Goal: Task Accomplishment & Management: Use online tool/utility

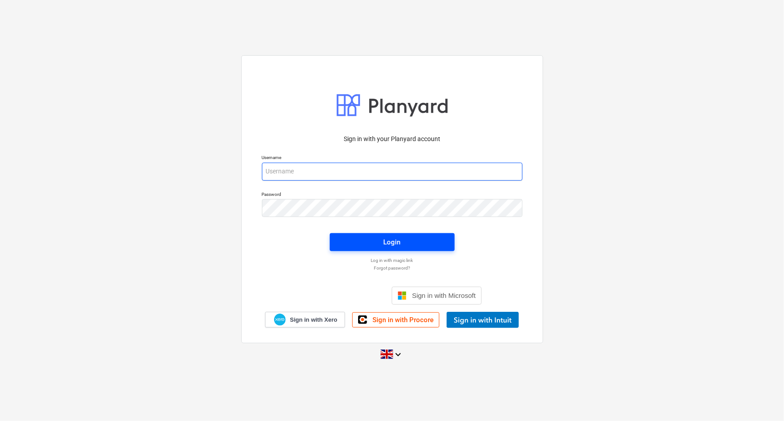
type input "[EMAIL_ADDRESS][DOMAIN_NAME]"
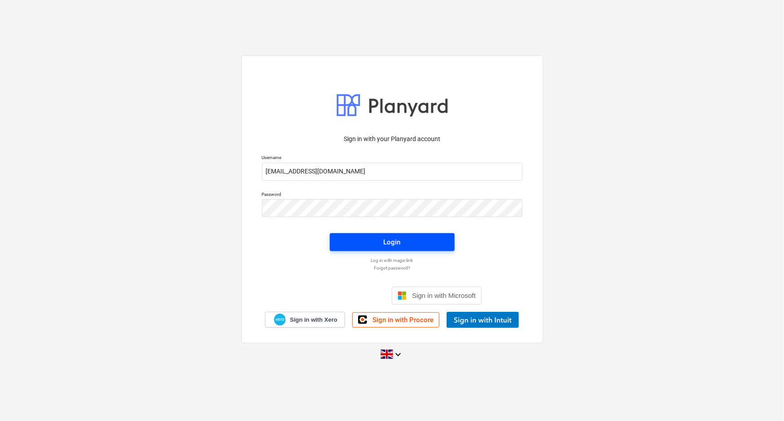
click at [402, 244] on span "Login" at bounding box center [392, 242] width 103 height 12
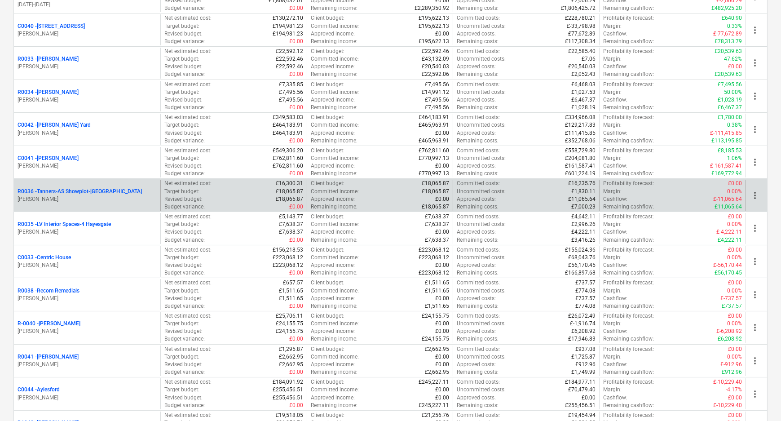
scroll to position [204, 0]
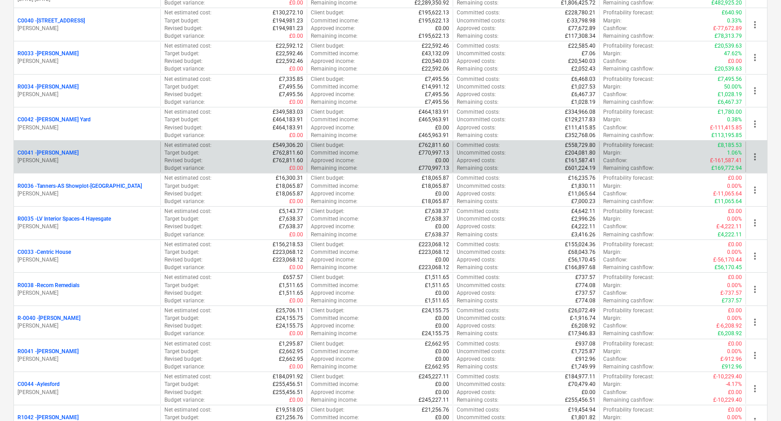
click at [42, 151] on p "C0041 - [PERSON_NAME]" at bounding box center [48, 153] width 61 height 8
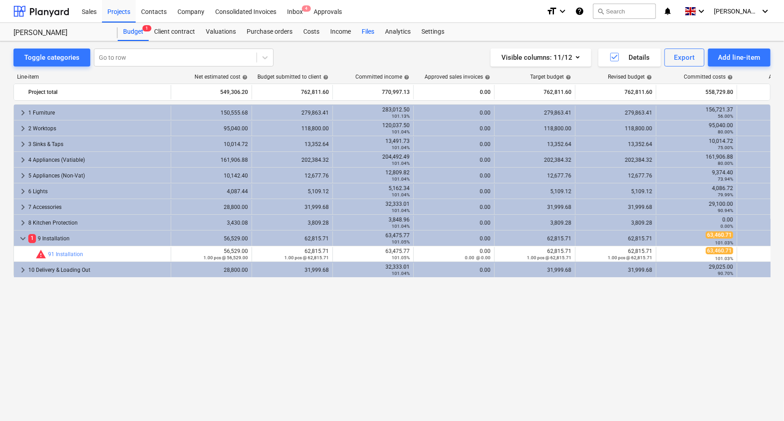
click at [363, 32] on div "Files" at bounding box center [367, 32] width 23 height 18
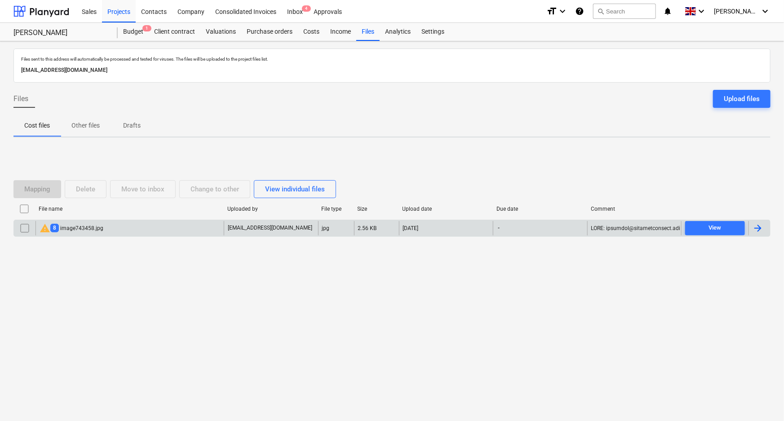
click at [120, 233] on div "warning 8 image743458.jpg" at bounding box center [129, 228] width 188 height 14
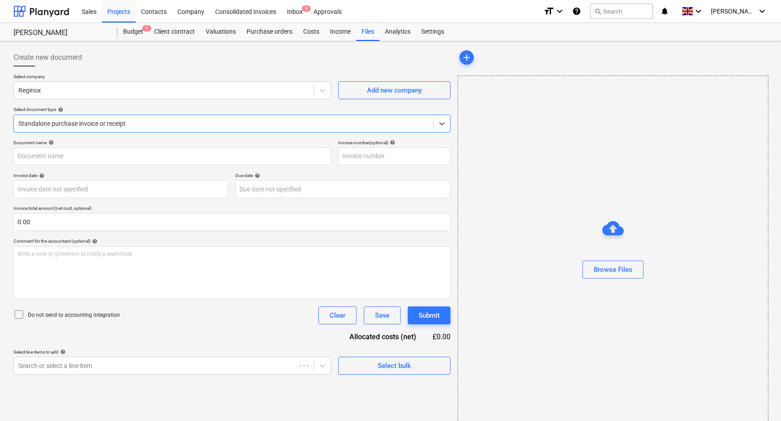
type input "S-INV295610"
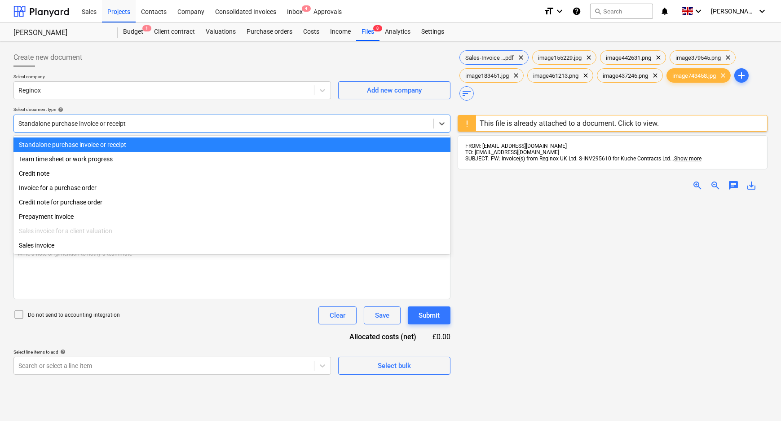
click at [300, 122] on div at bounding box center [223, 123] width 411 height 9
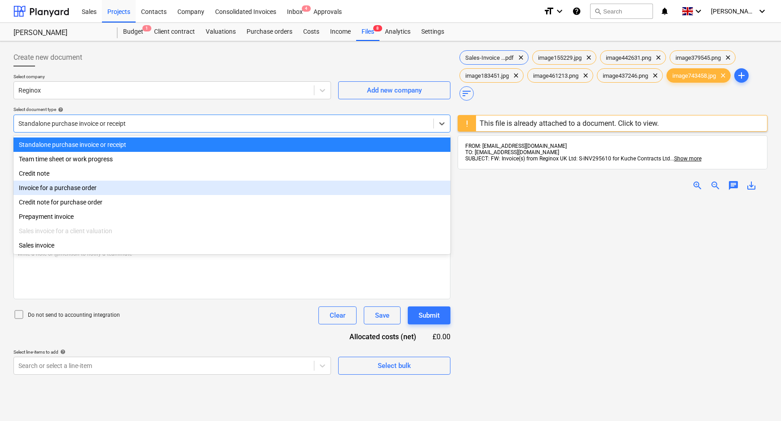
click at [102, 189] on div "Invoice for a purchase order" at bounding box center [231, 188] width 437 height 14
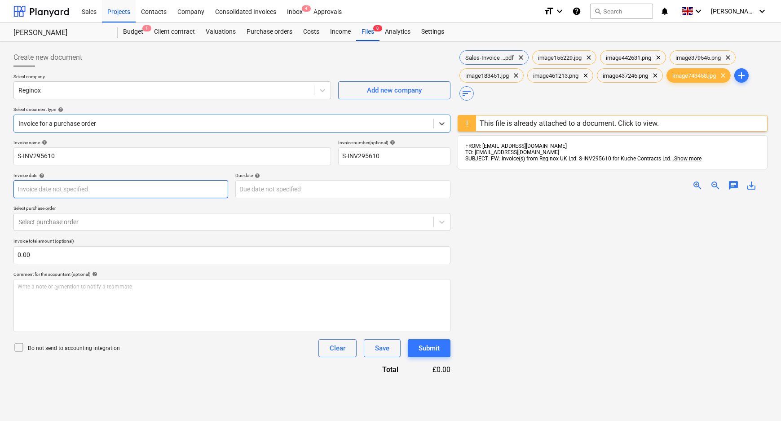
click at [96, 193] on body "Sales Projects Contacts Company Consolidated Invoices Inbox 4 Approvals format_…" at bounding box center [390, 210] width 781 height 421
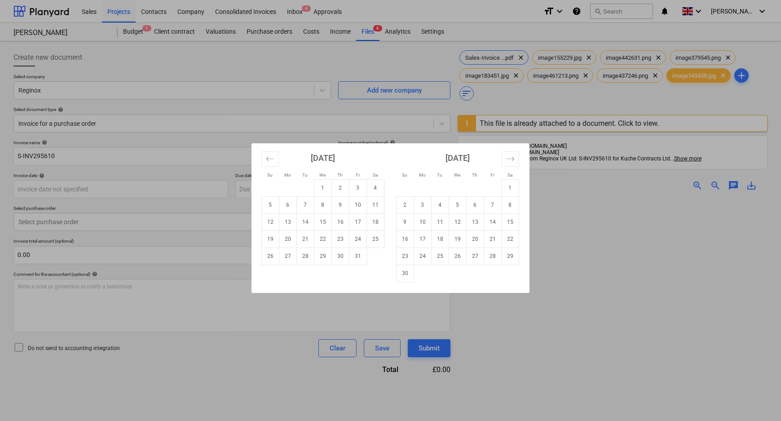
click at [243, 188] on div "Su Mo Tu We Th Fr Sa Su Mo Tu We Th Fr Sa [DATE] 1 2 3 4 5 6 7 8 9 10 11 12 13 …" at bounding box center [390, 210] width 781 height 421
click at [300, 192] on body "Sales Projects Contacts Company Consolidated Invoices Inbox 4 Approvals format_…" at bounding box center [390, 210] width 781 height 421
click at [403, 270] on td "30" at bounding box center [406, 273] width 18 height 17
type input "[DATE]"
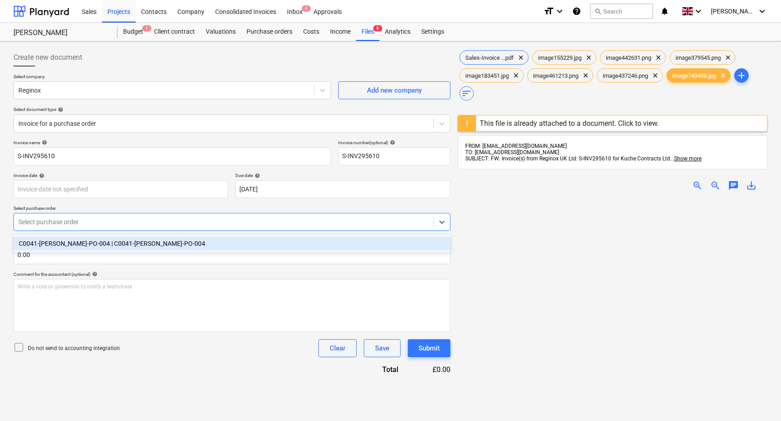
click at [109, 221] on div at bounding box center [223, 221] width 411 height 9
click at [102, 245] on div "C0041-[PERSON_NAME]-PO-004 | C0041-[PERSON_NAME]-PO-004" at bounding box center [231, 243] width 437 height 14
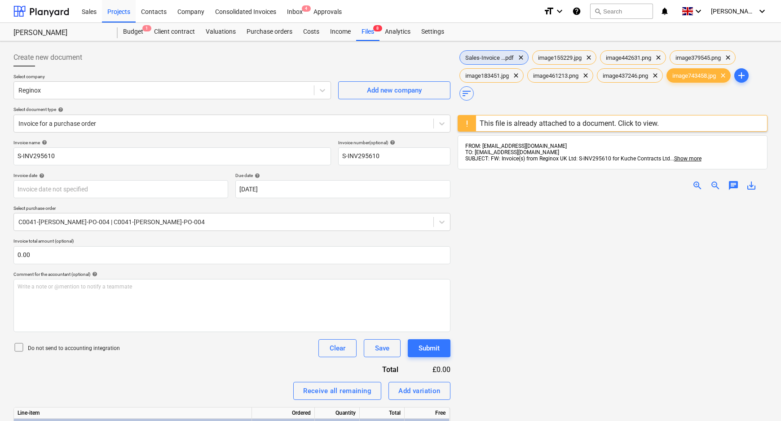
click at [499, 59] on span "Sales-Invoice ...pdf" at bounding box center [489, 57] width 59 height 7
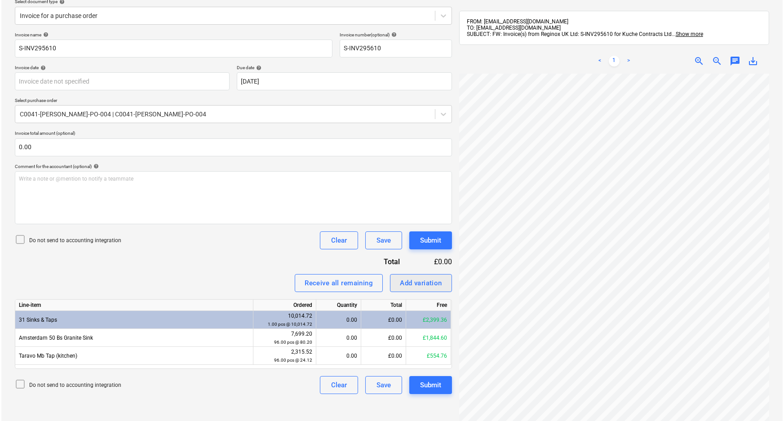
scroll to position [122, 0]
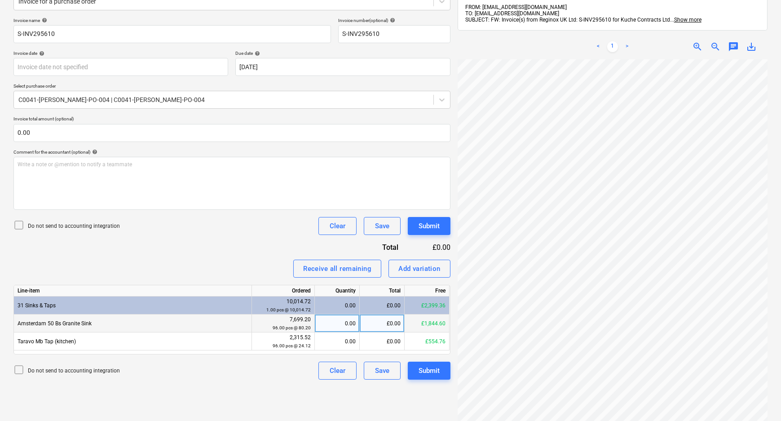
click at [354, 324] on div "0.00" at bounding box center [337, 323] width 37 height 18
type input "3"
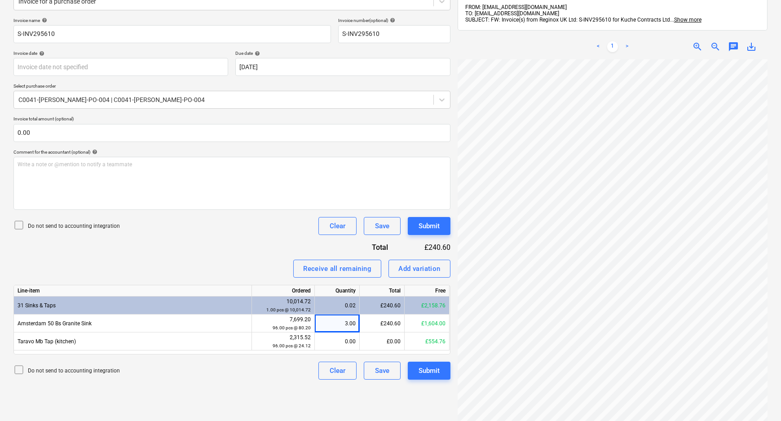
click at [262, 258] on div "Invoice name help S-INV295610 Invoice number (optional) help S-INV295610 Invoic…" at bounding box center [231, 199] width 437 height 362
click at [432, 225] on div "Submit" at bounding box center [429, 226] width 21 height 12
